Goal: Task Accomplishment & Management: Use online tool/utility

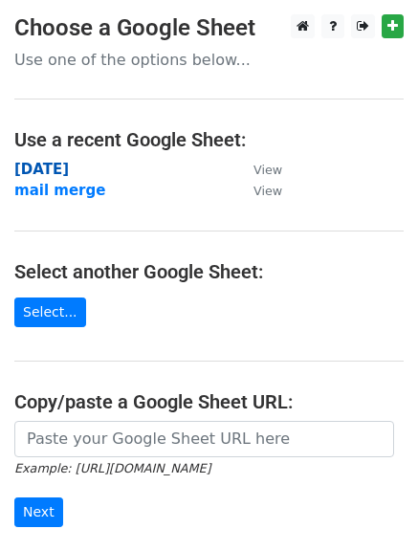
click at [43, 163] on strong "[DATE]" at bounding box center [41, 169] width 54 height 17
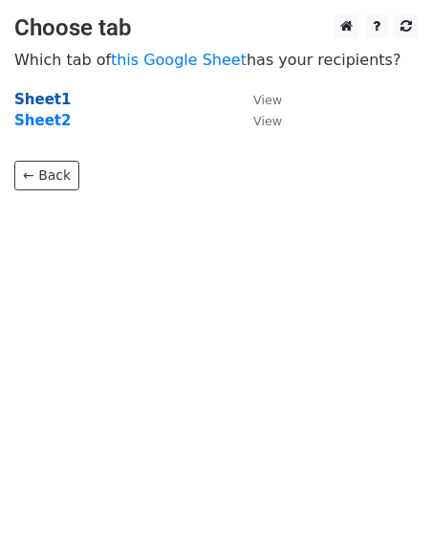
click at [46, 100] on strong "Sheet1" at bounding box center [42, 99] width 56 height 17
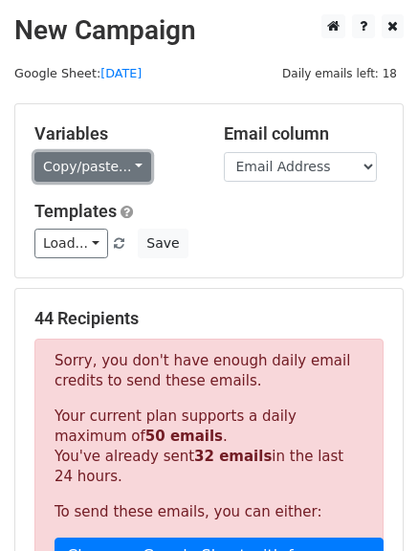
click at [98, 156] on link "Copy/paste..." at bounding box center [92, 167] width 117 height 30
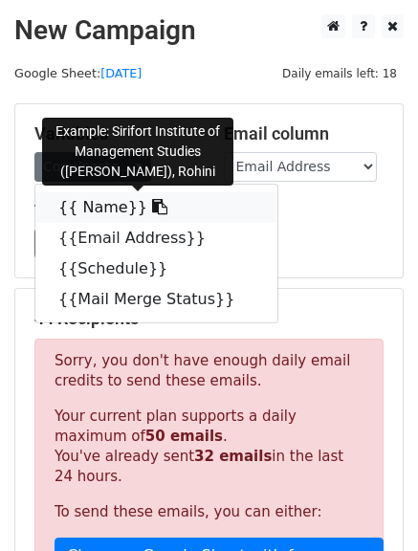
click at [152, 212] on icon at bounding box center [159, 206] width 15 height 15
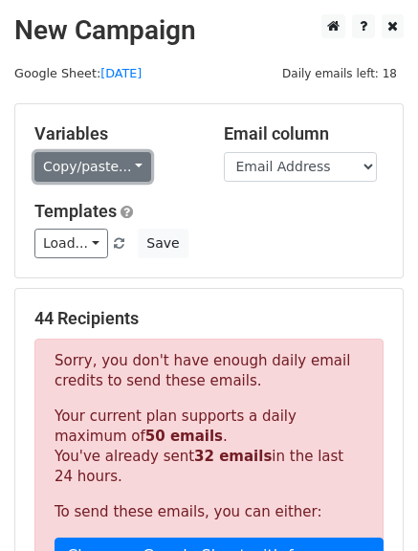
click at [127, 169] on link "Copy/paste..." at bounding box center [92, 167] width 117 height 30
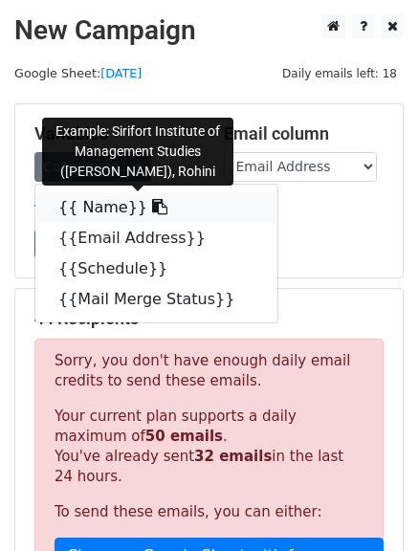
click at [152, 208] on icon at bounding box center [159, 206] width 15 height 15
